Goal: Task Accomplishment & Management: Complete application form

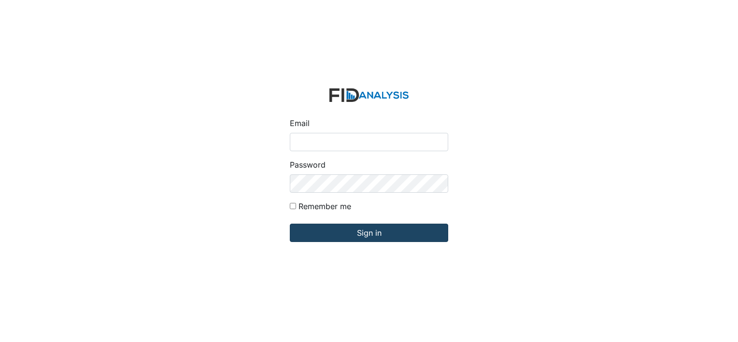
type input "[EMAIL_ADDRESS][DOMAIN_NAME]"
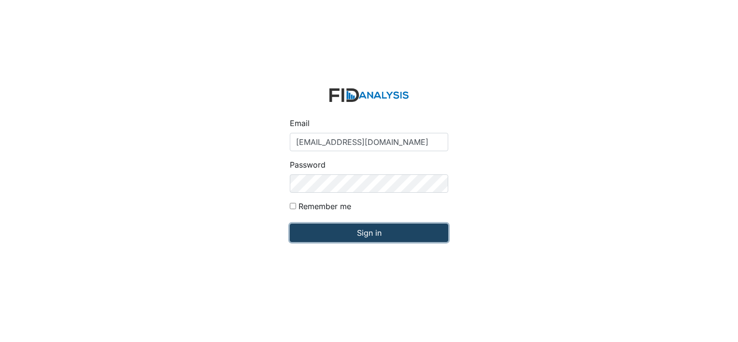
click at [371, 234] on input "Sign in" at bounding box center [369, 233] width 158 height 18
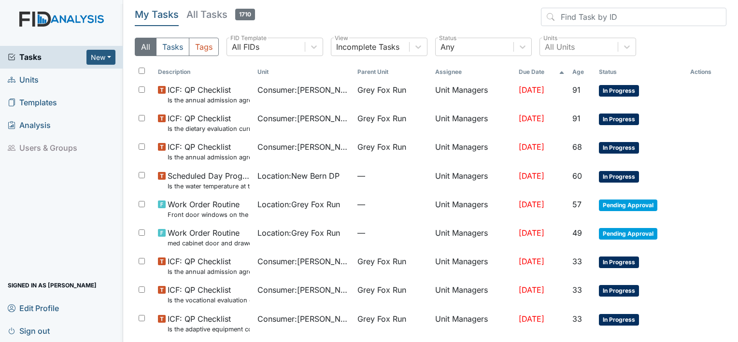
click at [27, 82] on span "Units" at bounding box center [23, 79] width 31 height 15
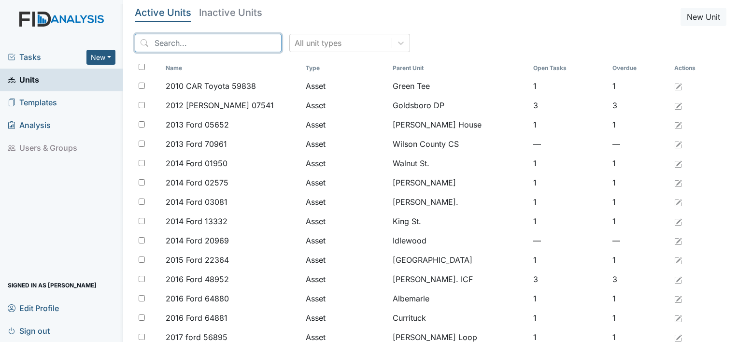
click at [171, 38] on input "search" at bounding box center [208, 43] width 147 height 18
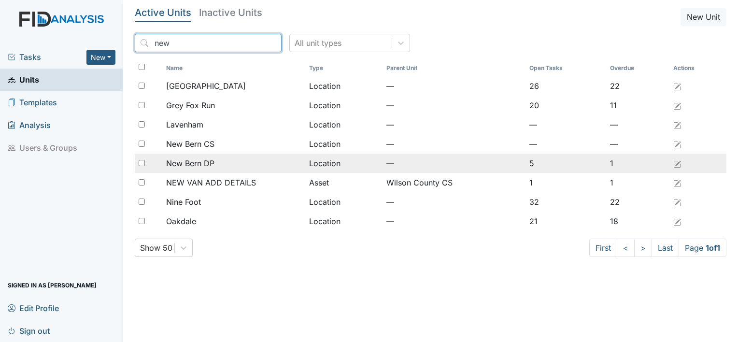
type input "new"
click at [197, 161] on span "New Bern DP" at bounding box center [190, 163] width 48 height 12
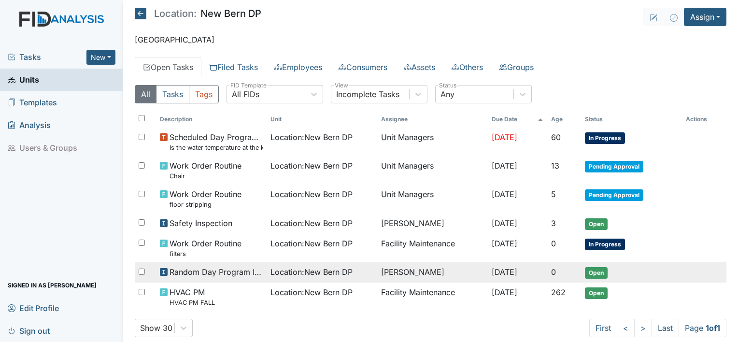
click at [593, 269] on span "Open" at bounding box center [596, 273] width 23 height 12
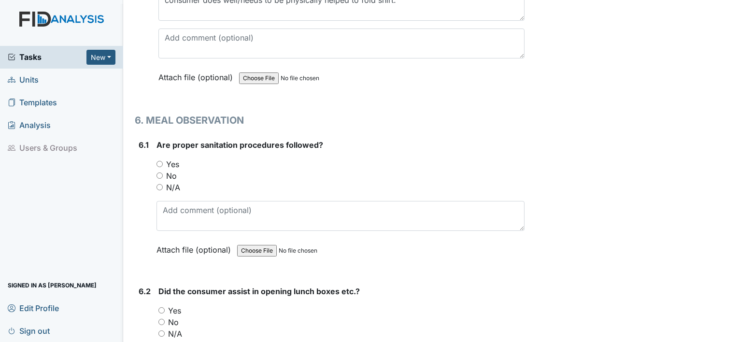
scroll to position [7138, 0]
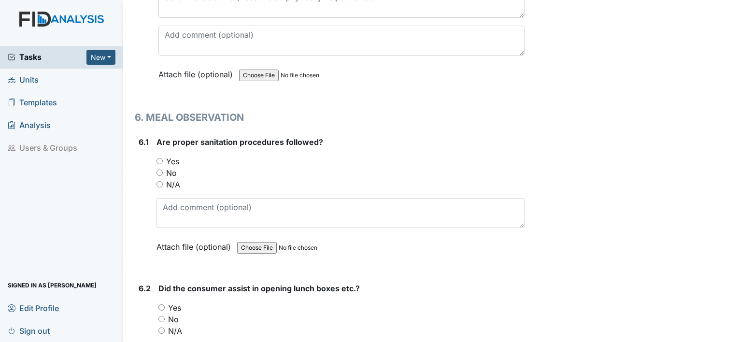
click at [160, 181] on input "N/A" at bounding box center [159, 184] width 6 height 6
radio input "true"
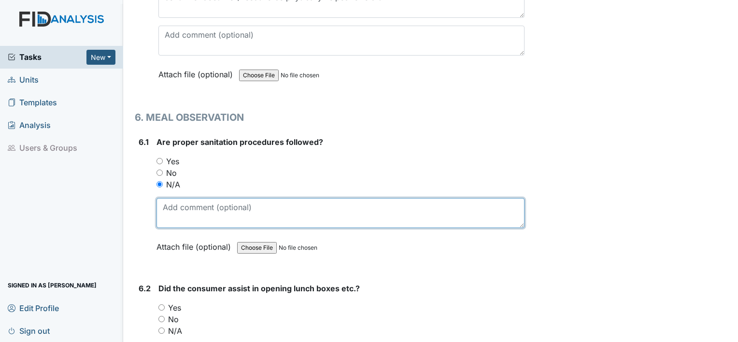
click at [207, 203] on textarea at bounding box center [340, 213] width 368 height 30
type textarea "consumers were already seated and eating"
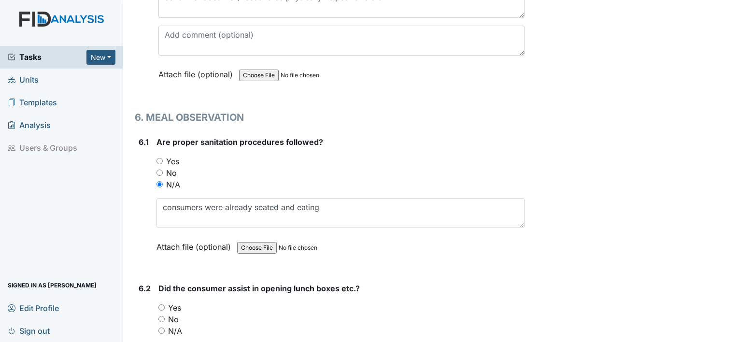
click at [161, 327] on input "N/A" at bounding box center [161, 330] width 6 height 6
radio input "true"
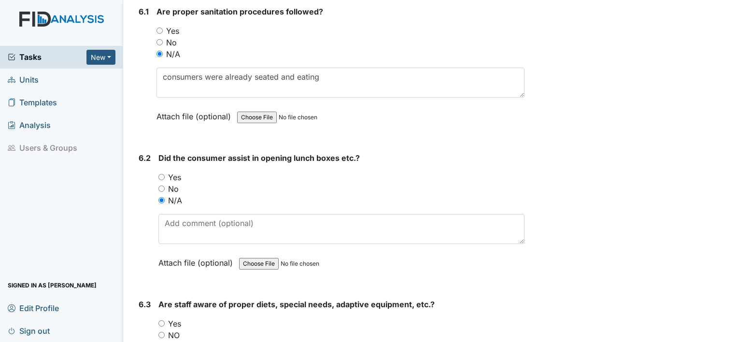
scroll to position [7272, 0]
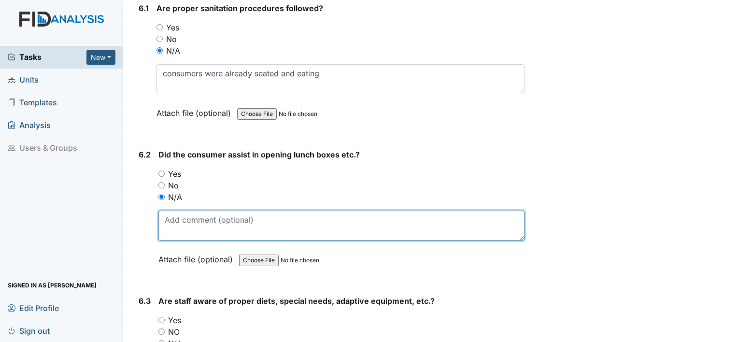
click at [230, 211] on textarea at bounding box center [341, 226] width 366 height 30
type textarea "consumers were already eating"
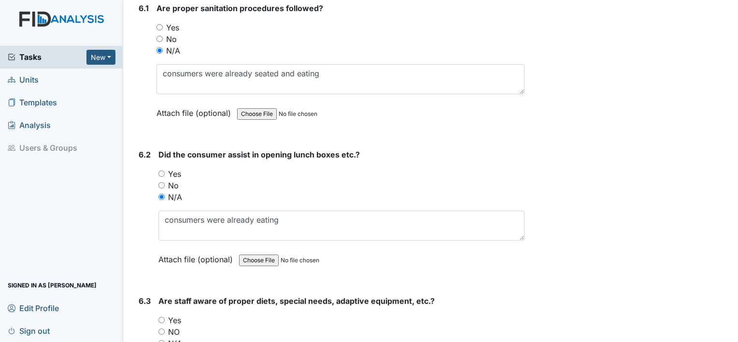
click at [163, 317] on input "Yes" at bounding box center [161, 320] width 6 height 6
radio input "true"
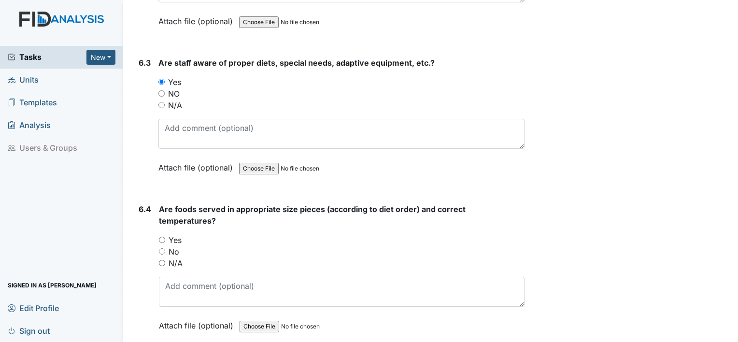
scroll to position [7575, 0]
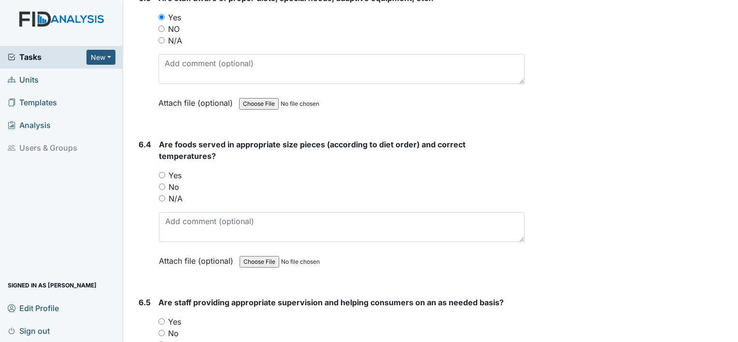
click at [160, 172] on input "Yes" at bounding box center [162, 175] width 6 height 6
radio input "true"
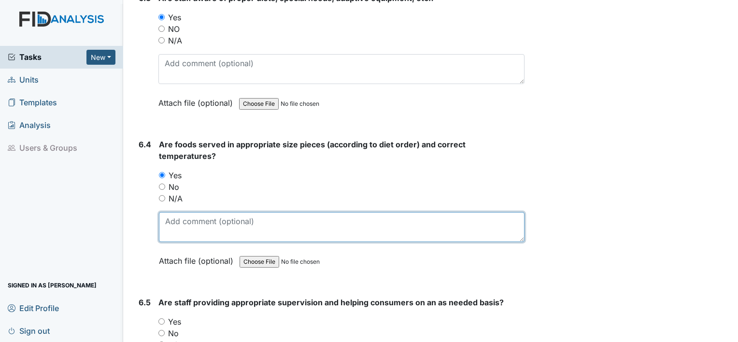
click at [185, 212] on textarea at bounding box center [342, 227] width 366 height 30
type textarea "t"
type textarea "one client heated up spaghetti, another client had hot pocket"
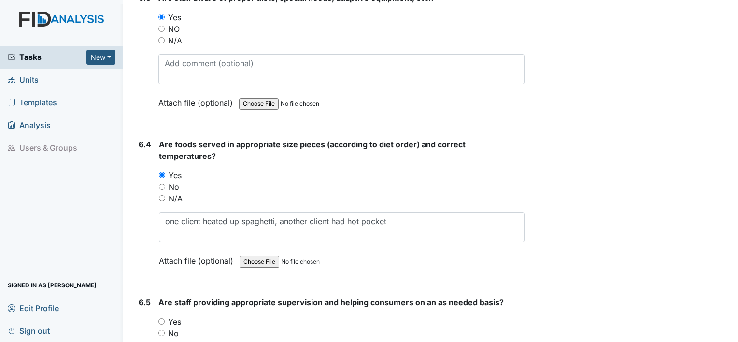
click at [160, 318] on input "Yes" at bounding box center [161, 321] width 6 height 6
radio input "true"
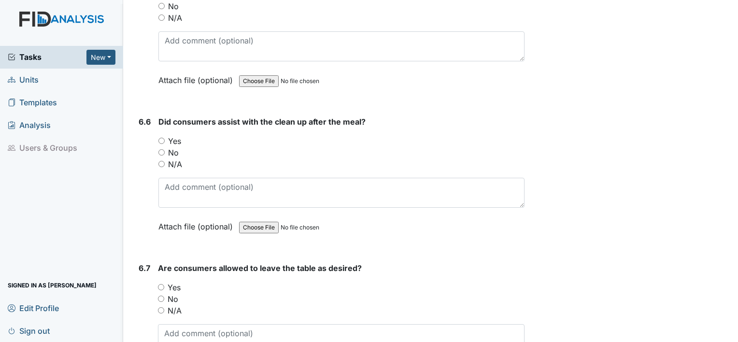
scroll to position [7907, 0]
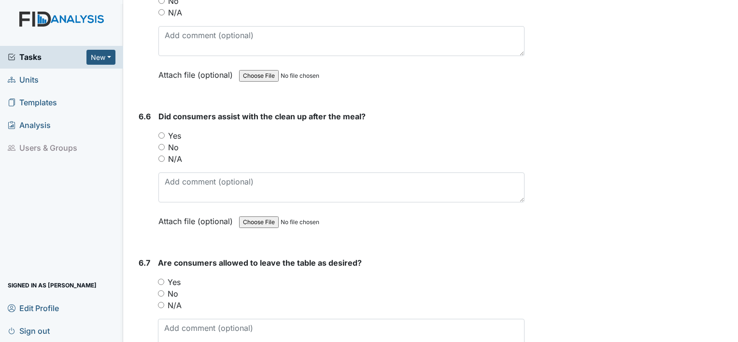
click at [161, 132] on input "Yes" at bounding box center [161, 135] width 6 height 6
radio input "true"
click at [160, 279] on input "Yes" at bounding box center [161, 282] width 6 height 6
radio input "true"
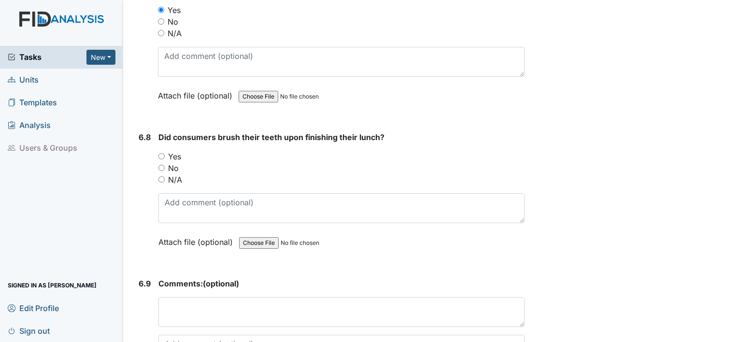
scroll to position [8181, 0]
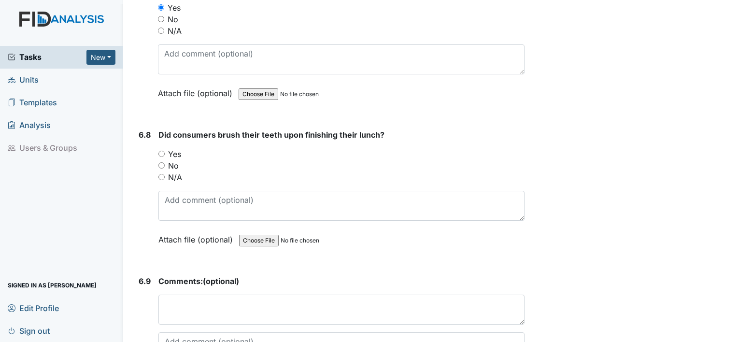
click at [163, 151] on input "Yes" at bounding box center [161, 154] width 6 height 6
radio input "true"
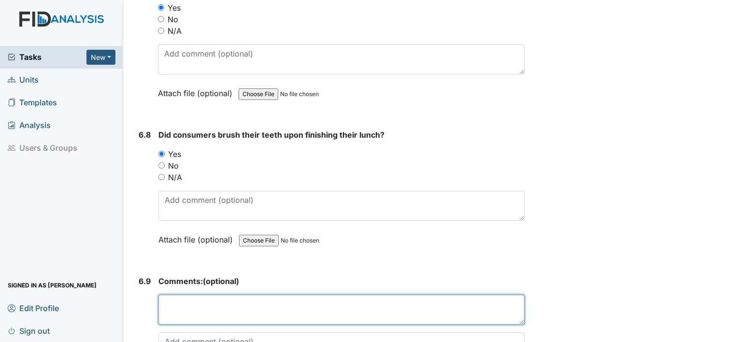
click at [187, 295] on textarea at bounding box center [341, 310] width 366 height 30
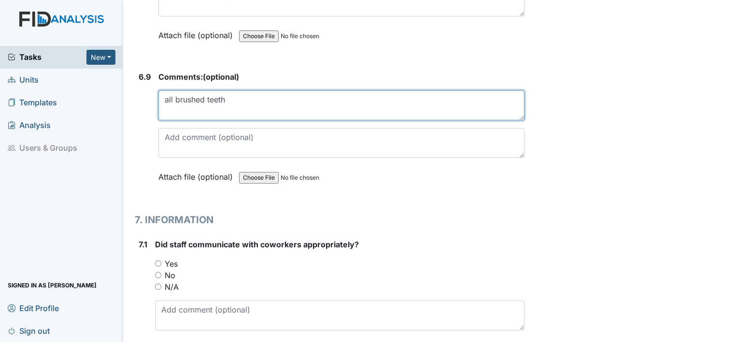
scroll to position [8393, 0]
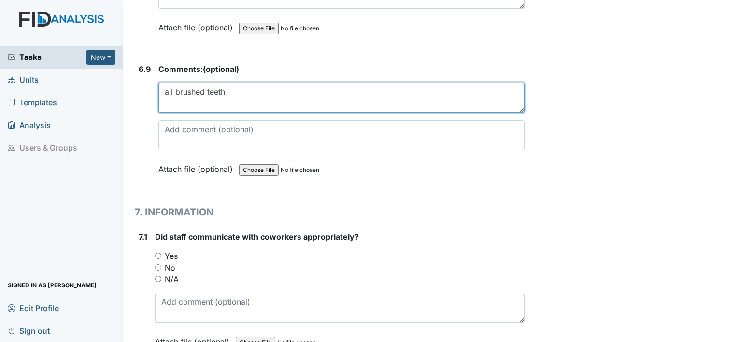
type textarea "all brushed teeth"
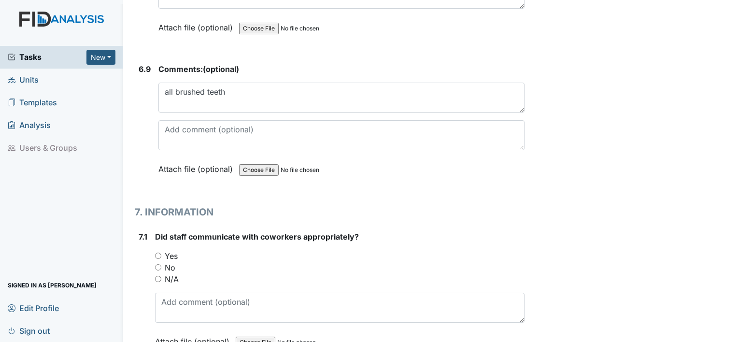
click at [156, 253] on input "Yes" at bounding box center [158, 256] width 6 height 6
radio input "true"
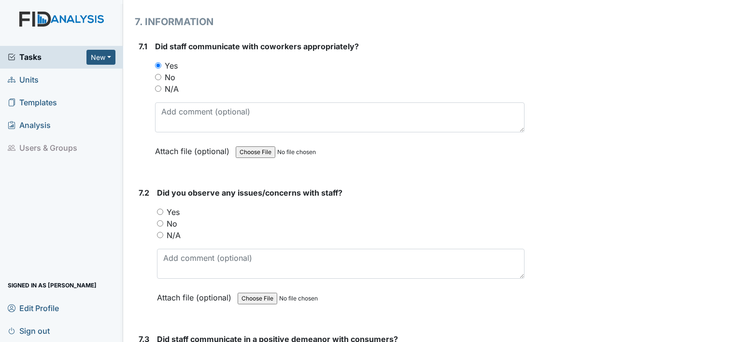
scroll to position [8601, 0]
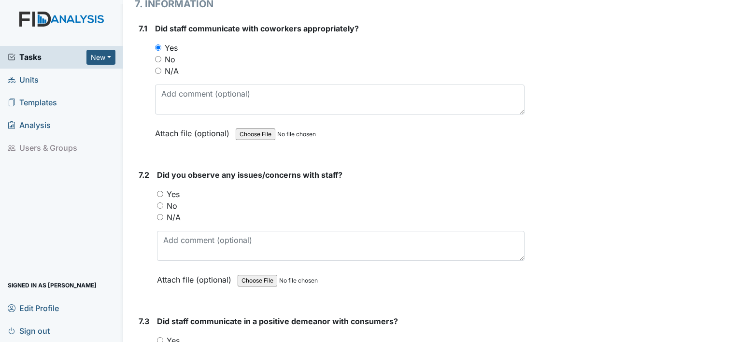
click at [160, 202] on input "No" at bounding box center [160, 205] width 6 height 6
radio input "true"
click at [159, 335] on div "Yes" at bounding box center [341, 341] width 368 height 12
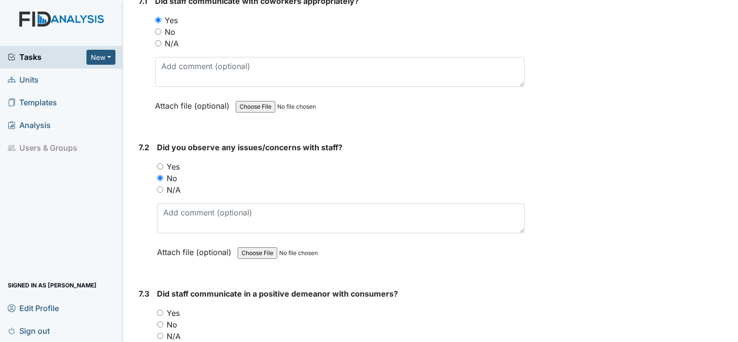
scroll to position [8628, 0]
click at [160, 311] on input "Yes" at bounding box center [160, 314] width 6 height 6
radio input "true"
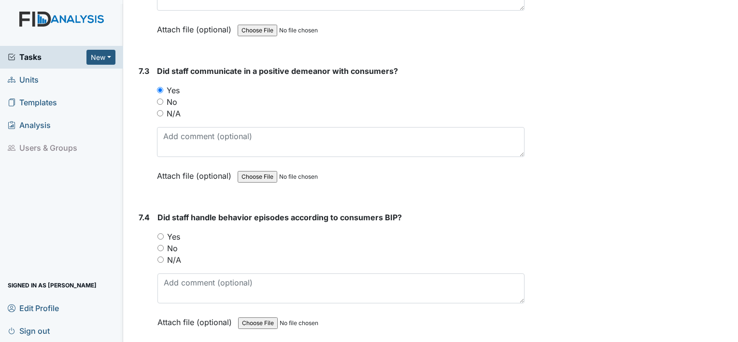
scroll to position [8854, 0]
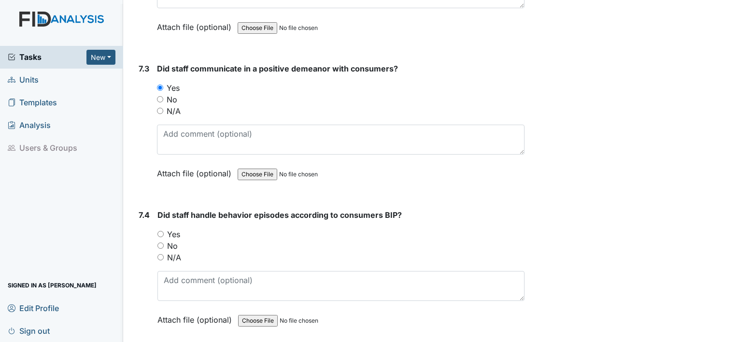
click at [160, 254] on input "N/A" at bounding box center [160, 257] width 6 height 6
radio input "true"
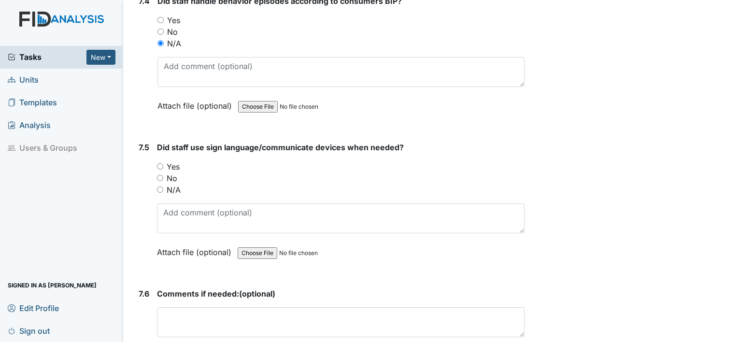
scroll to position [9082, 0]
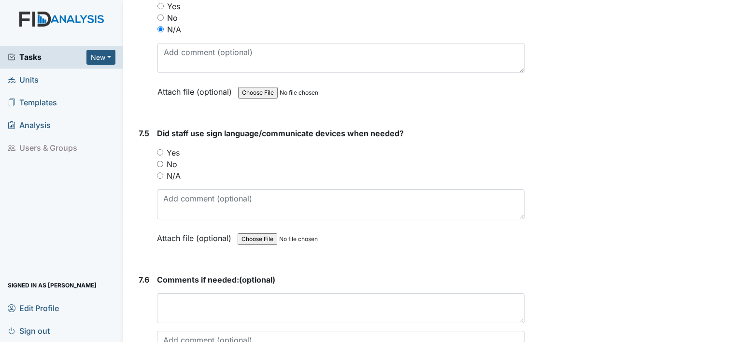
click at [158, 149] on input "Yes" at bounding box center [160, 152] width 6 height 6
radio input "true"
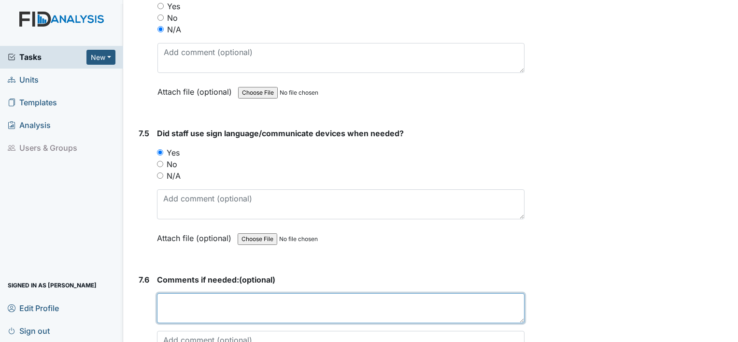
click at [193, 293] on textarea at bounding box center [341, 308] width 368 height 30
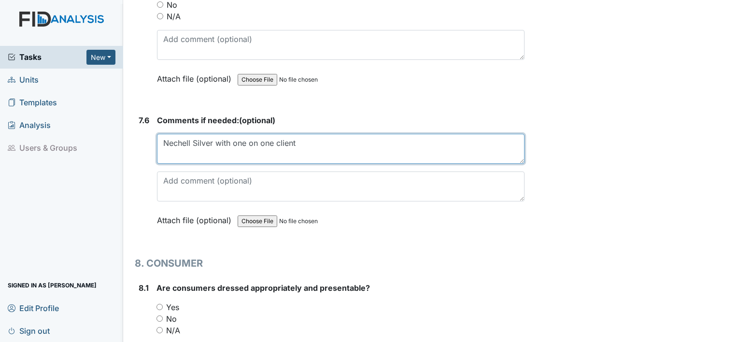
scroll to position [9269, 0]
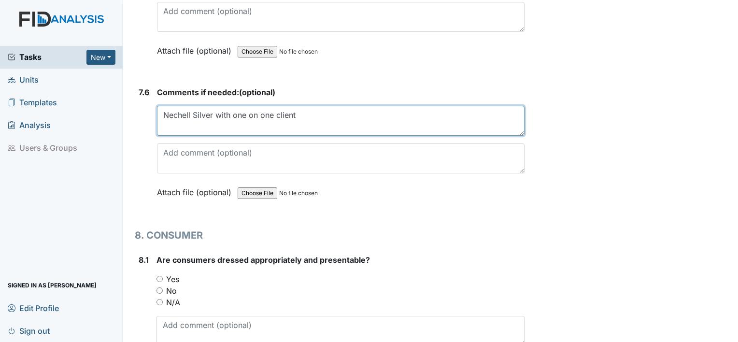
type textarea "Nechell Silver with one on one client"
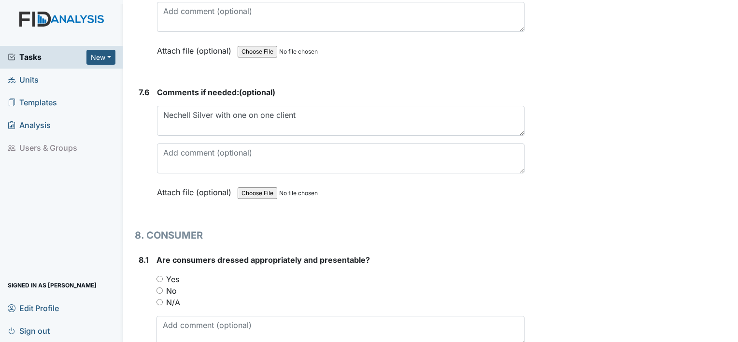
click at [157, 276] on input "Yes" at bounding box center [159, 279] width 6 height 6
radio input "true"
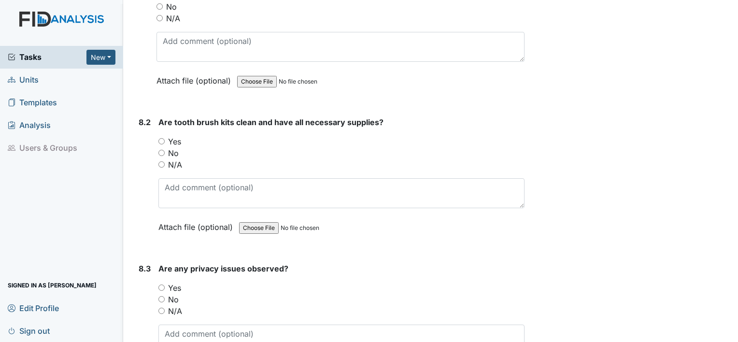
scroll to position [9565, 0]
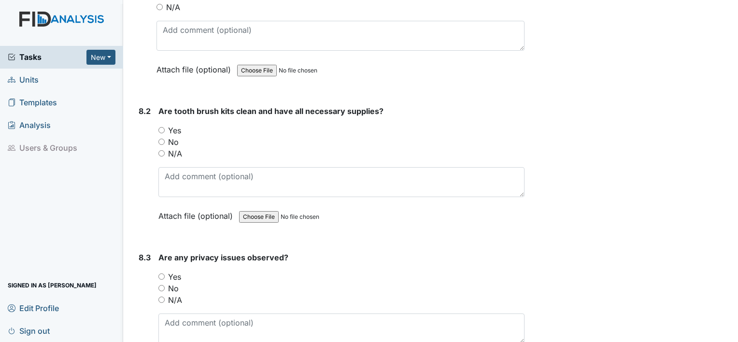
click at [159, 127] on input "Yes" at bounding box center [161, 130] width 6 height 6
radio input "true"
click at [160, 285] on input "No" at bounding box center [161, 288] width 6 height 6
radio input "true"
click at [162, 297] on input "N/A" at bounding box center [161, 300] width 6 height 6
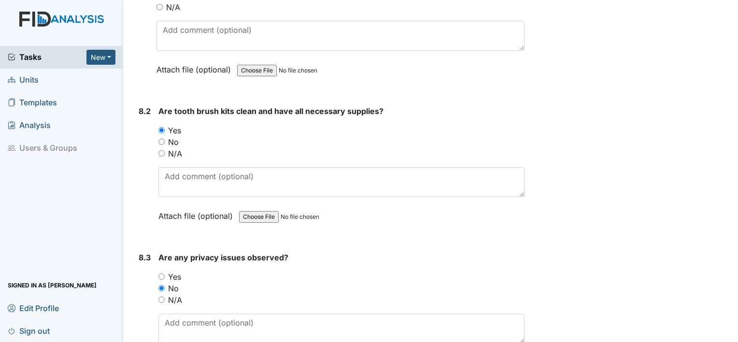
radio input "true"
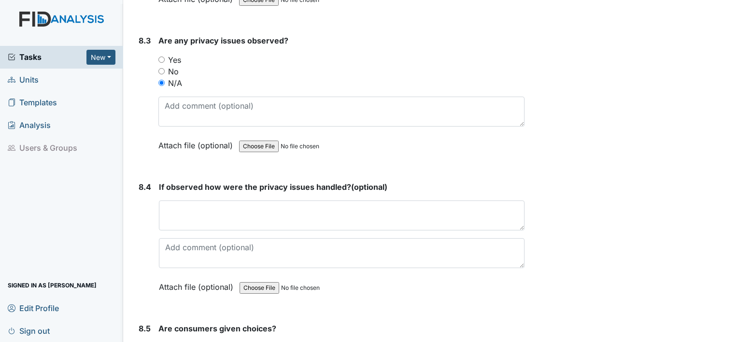
scroll to position [9783, 0]
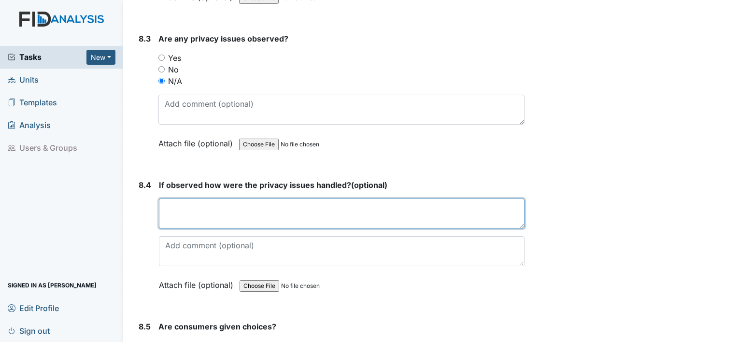
click at [211, 199] on textarea at bounding box center [342, 214] width 366 height 30
type textarea "none"
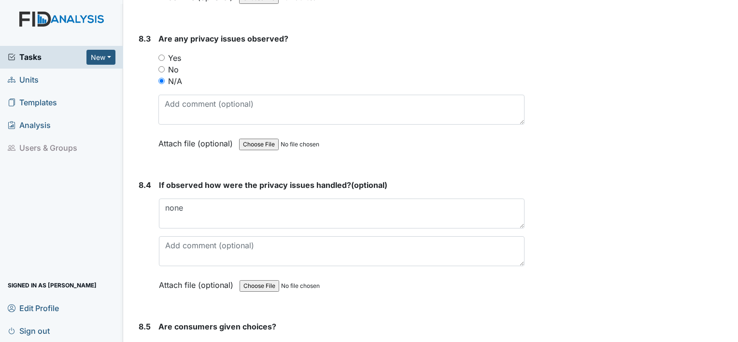
click at [161, 341] on input "Yes" at bounding box center [161, 345] width 6 height 6
radio input "true"
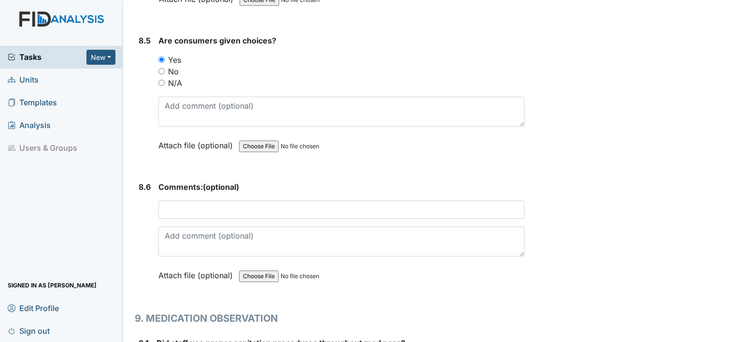
scroll to position [10074, 0]
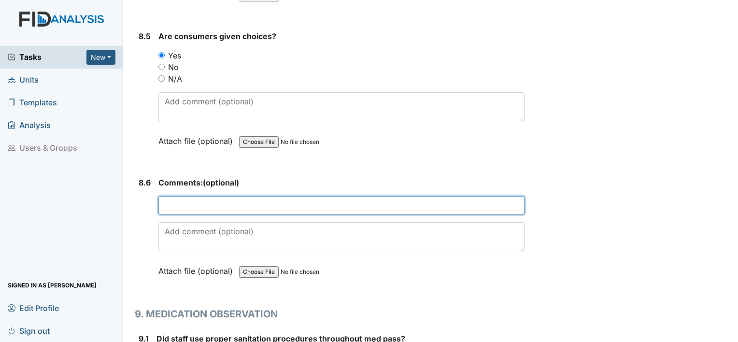
click at [186, 196] on input "text" at bounding box center [341, 205] width 366 height 18
type input "choice of beverage. Hawaiaan Punch, lemonaid, strawberry lemonaid"
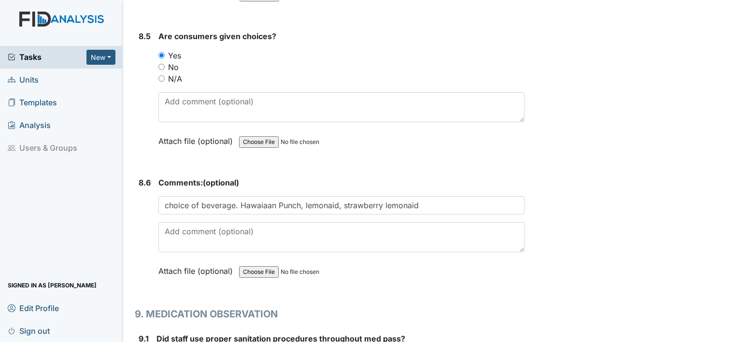
radio input "true"
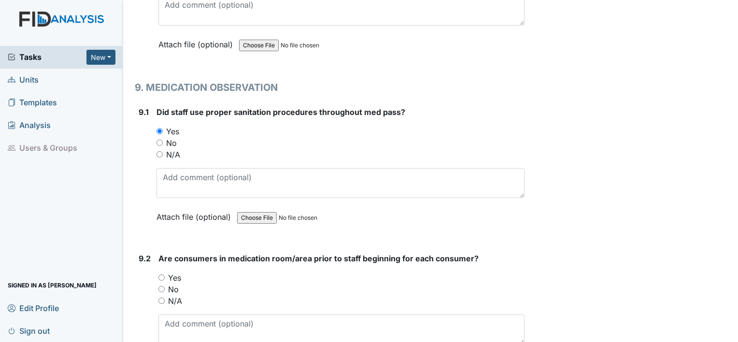
scroll to position [10303, 0]
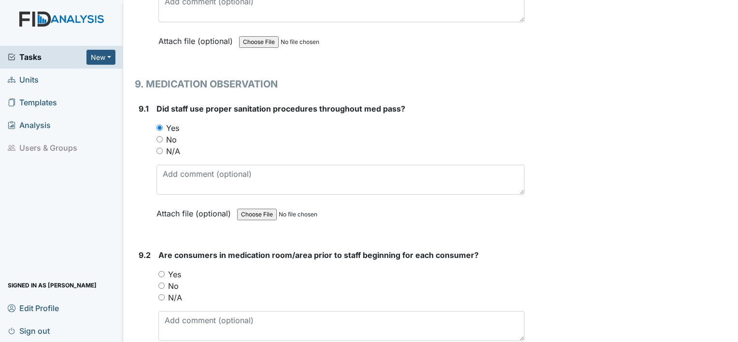
click at [163, 269] on div "Yes" at bounding box center [341, 275] width 366 height 12
click at [163, 271] on input "Yes" at bounding box center [161, 274] width 6 height 6
radio input "true"
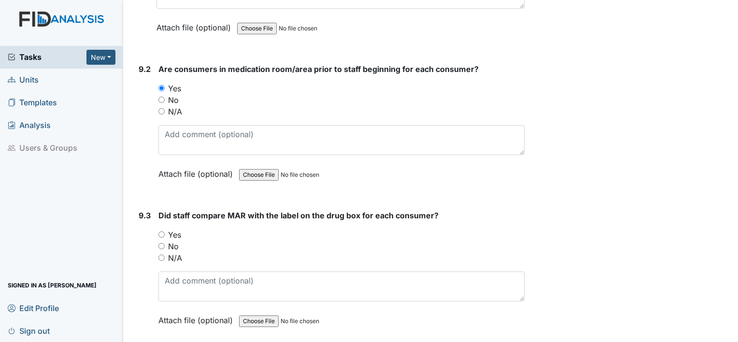
scroll to position [10490, 0]
click at [160, 230] on input "Yes" at bounding box center [161, 233] width 6 height 6
radio input "true"
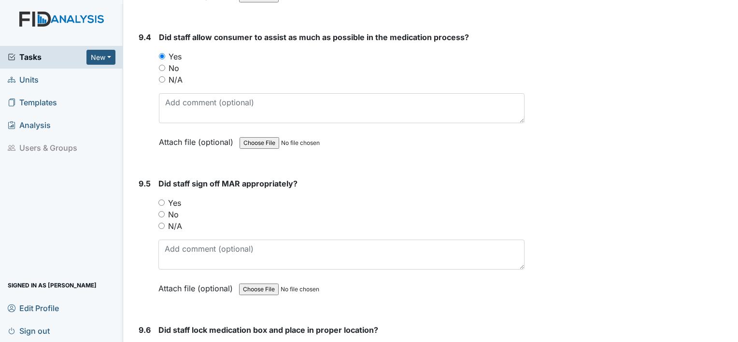
scroll to position [10821, 0]
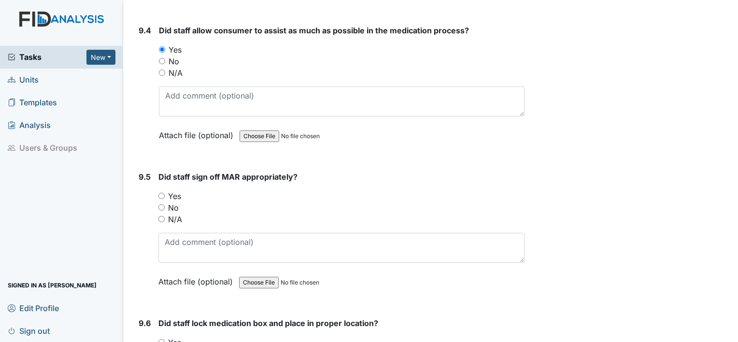
click at [162, 193] on input "Yes" at bounding box center [161, 196] width 6 height 6
radio input "true"
click at [160, 339] on input "Yes" at bounding box center [161, 342] width 6 height 6
radio input "true"
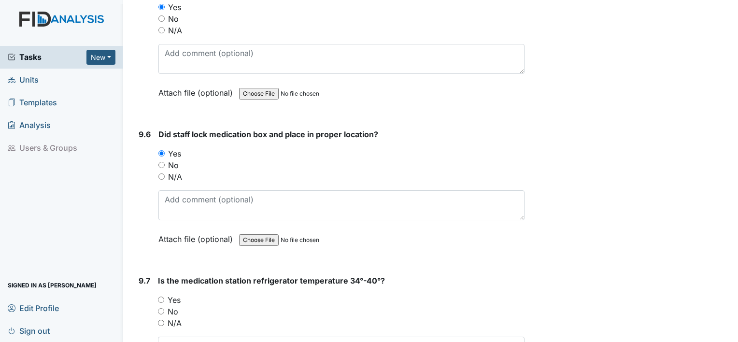
scroll to position [11011, 0]
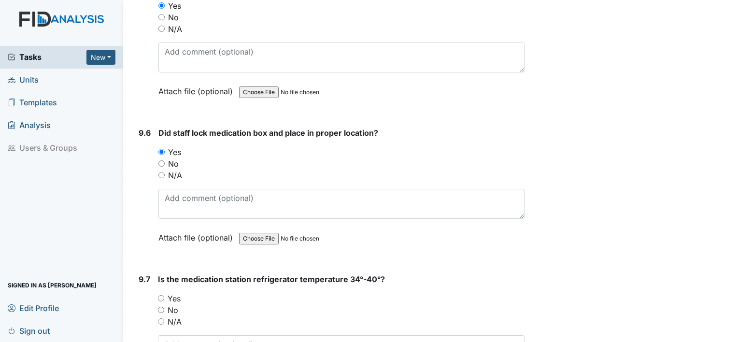
click at [161, 318] on input "N/A" at bounding box center [161, 321] width 6 height 6
radio input "true"
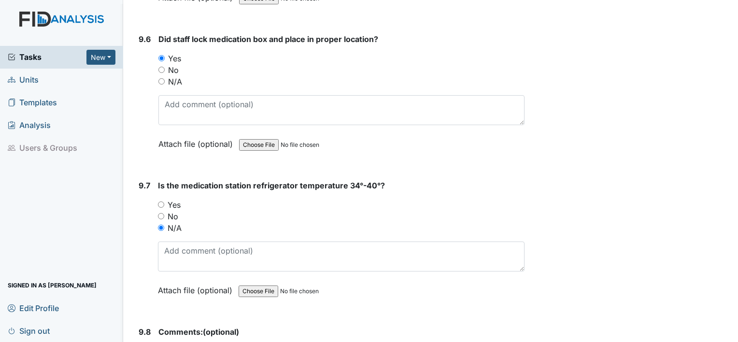
scroll to position [11205, 0]
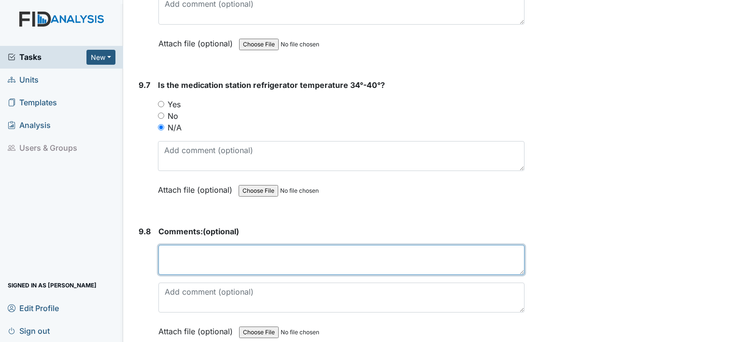
click at [201, 245] on textarea at bounding box center [341, 260] width 366 height 30
type textarea "KR/Sulcrafate tab/Teria T/passed medication"
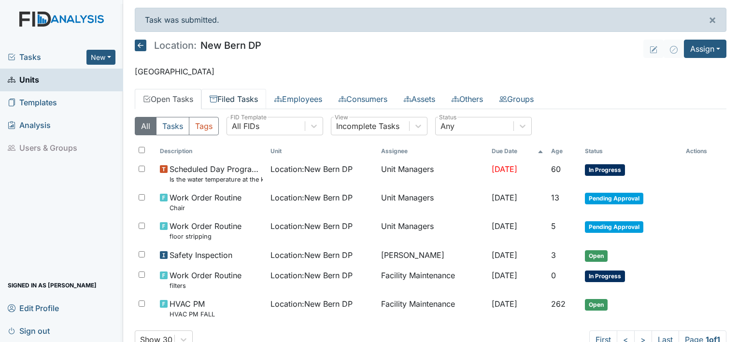
click at [228, 96] on link "Filed Tasks" at bounding box center [233, 99] width 65 height 20
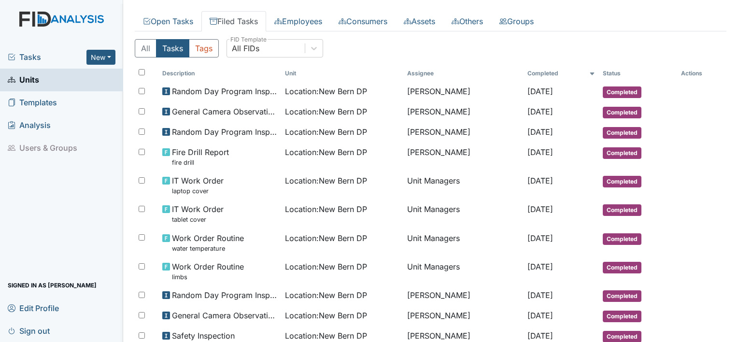
scroll to position [77, 0]
click at [27, 330] on span "Sign out" at bounding box center [29, 330] width 42 height 15
